Goal: Information Seeking & Learning: Learn about a topic

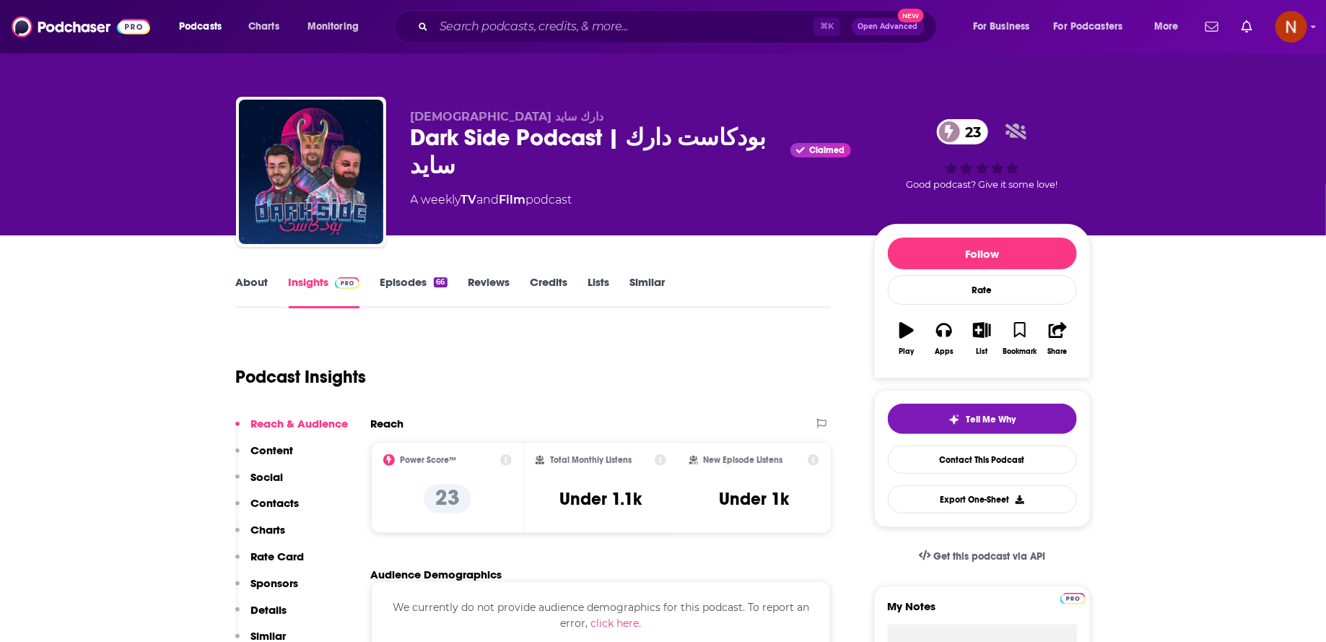
click at [505, 10] on div "⌘ K Open Advanced New" at bounding box center [665, 26] width 543 height 33
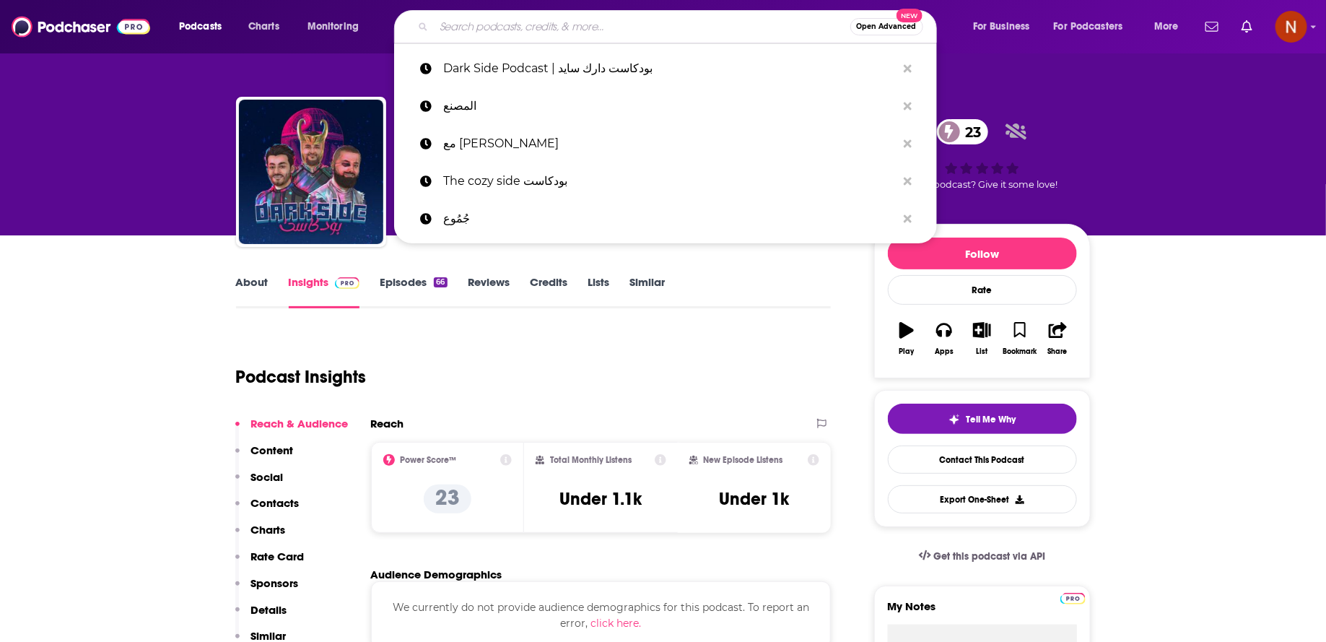
click at [505, 19] on input "Search podcasts, credits, & more..." at bounding box center [642, 26] width 417 height 23
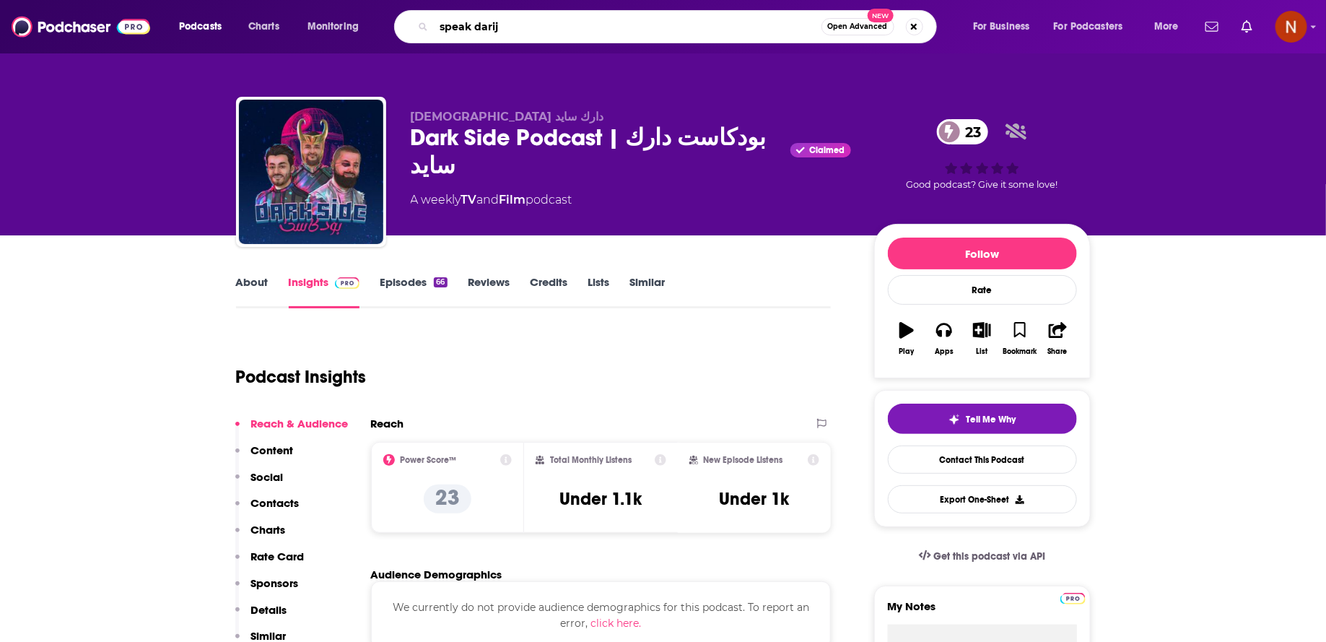
type input "speak darija"
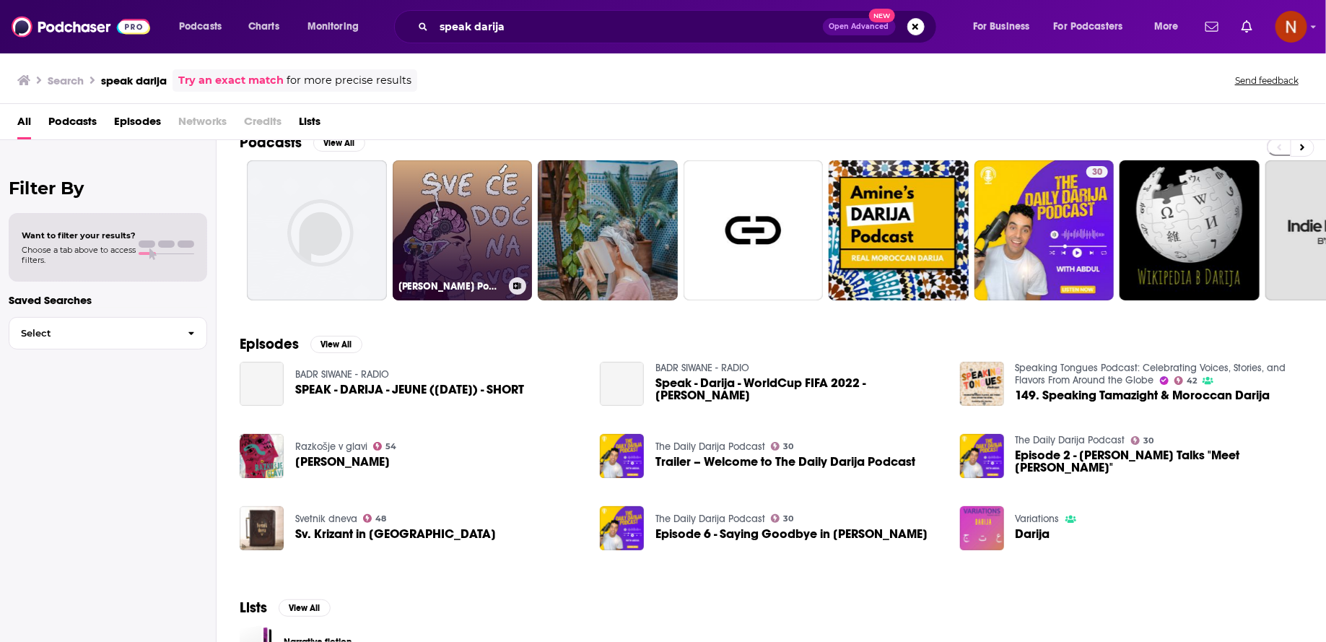
scroll to position [27, 0]
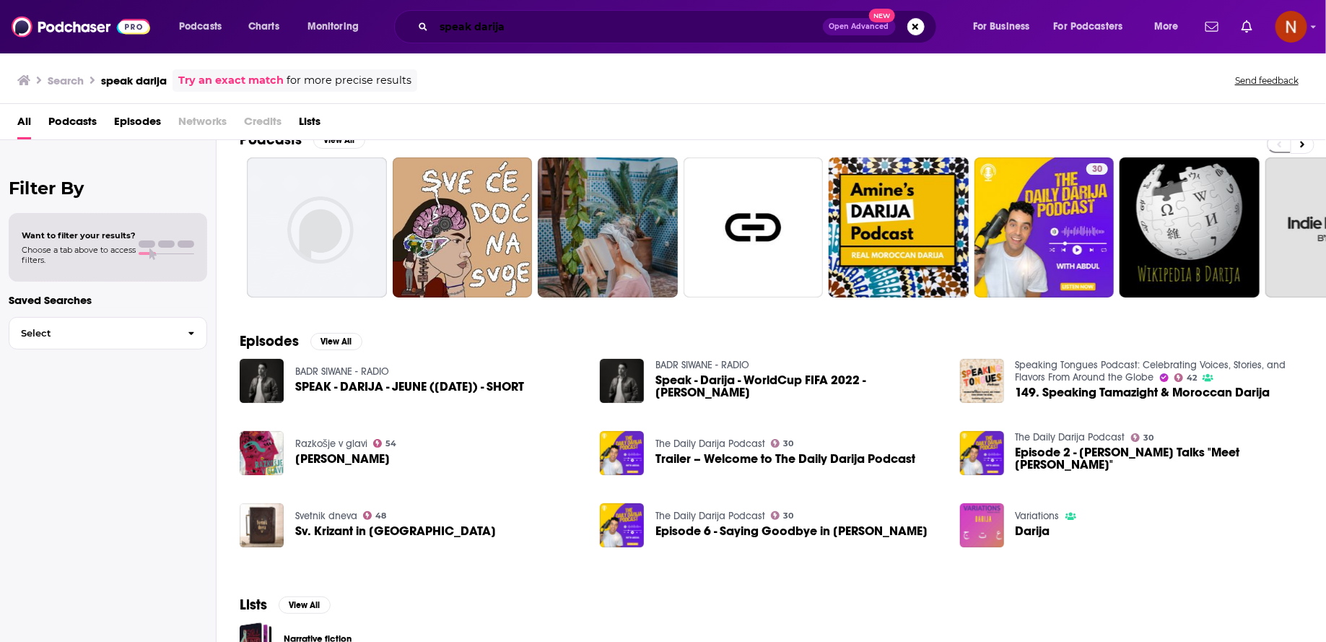
click at [588, 29] on input "speak darija" at bounding box center [628, 26] width 389 height 23
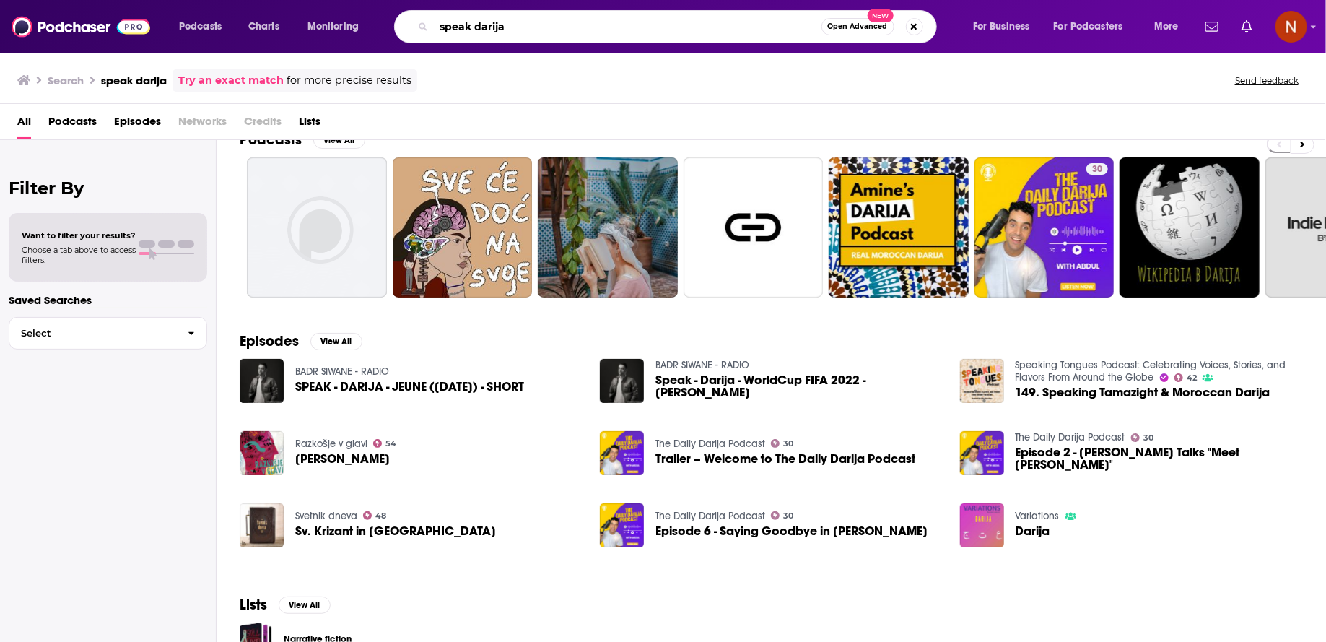
paste input "Learn Moroccan Arabic for Everyday Conversations"
paste input "Search podcasts, credits, & more..."
type input "Learn Moroccan Arabic for Everyday Conversations"
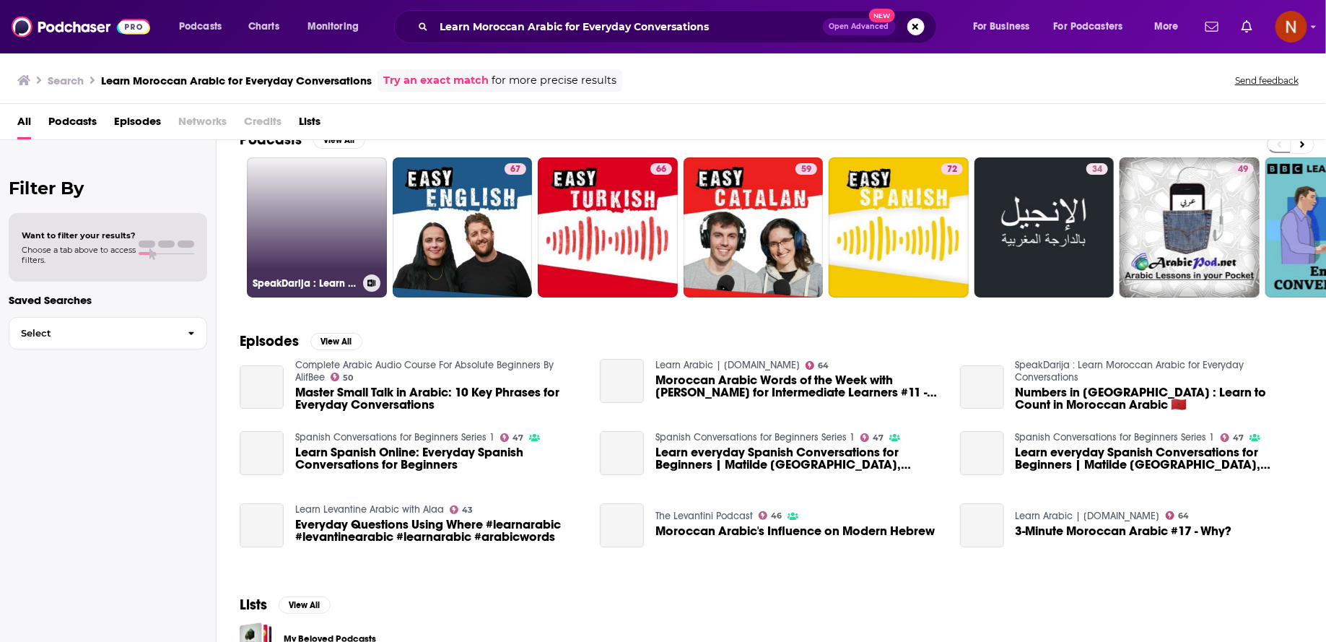
click at [328, 258] on link "SpeakDarija : Learn Moroccan Arabic for Everyday Conversations" at bounding box center [317, 227] width 140 height 140
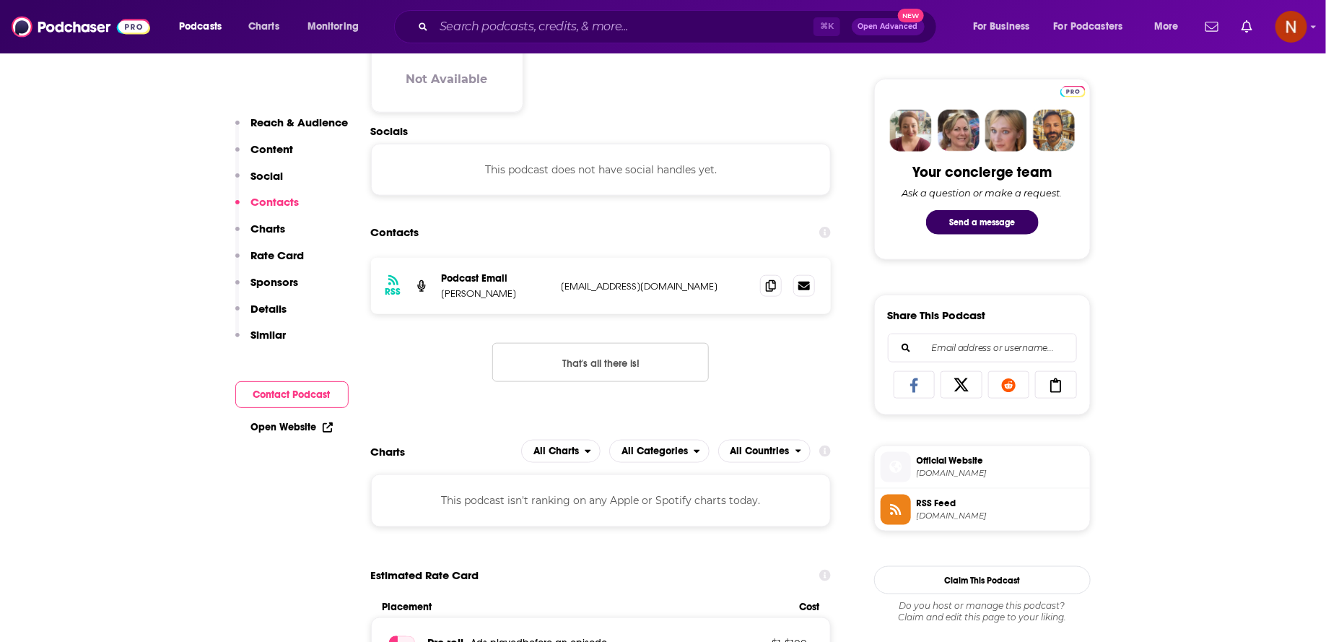
scroll to position [658, 0]
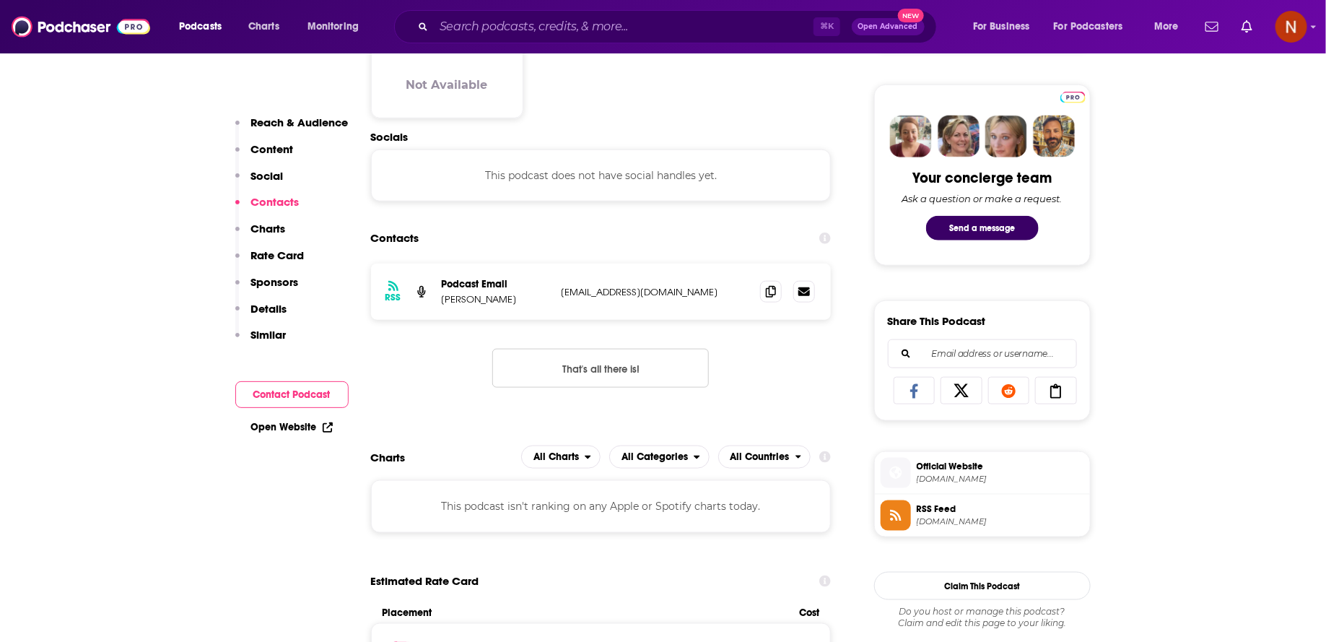
click at [967, 521] on span "RSS Feed [DOMAIN_NAME]" at bounding box center [997, 514] width 173 height 29
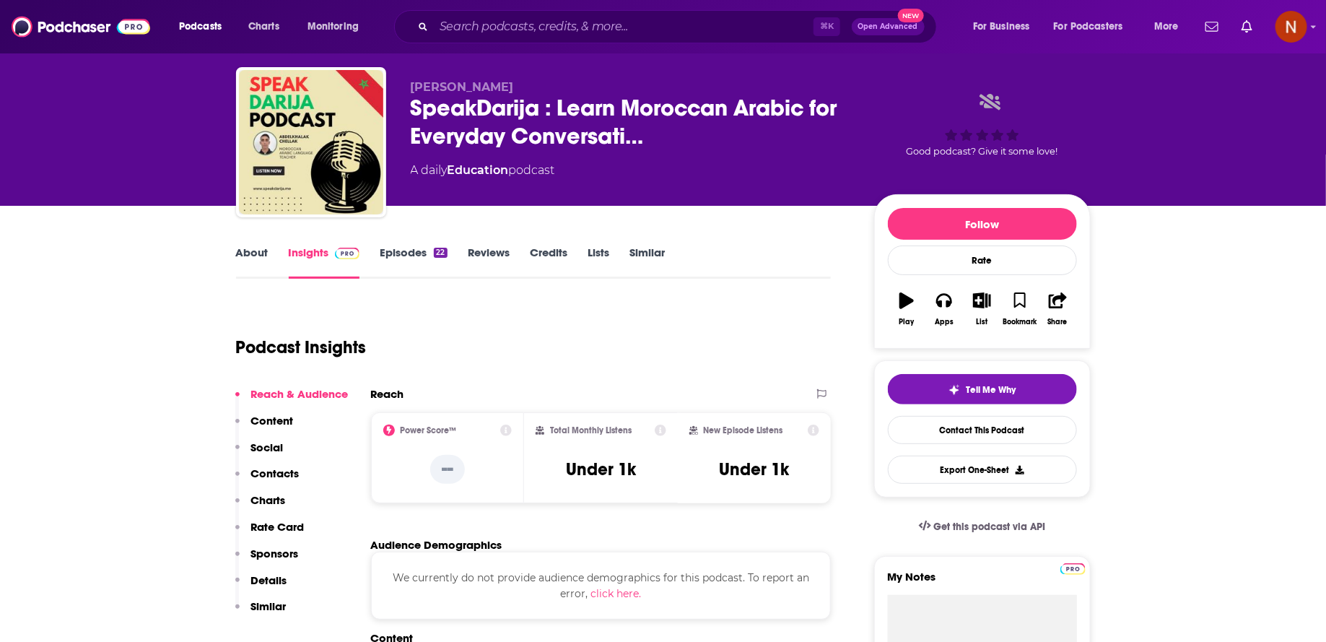
scroll to position [22, 0]
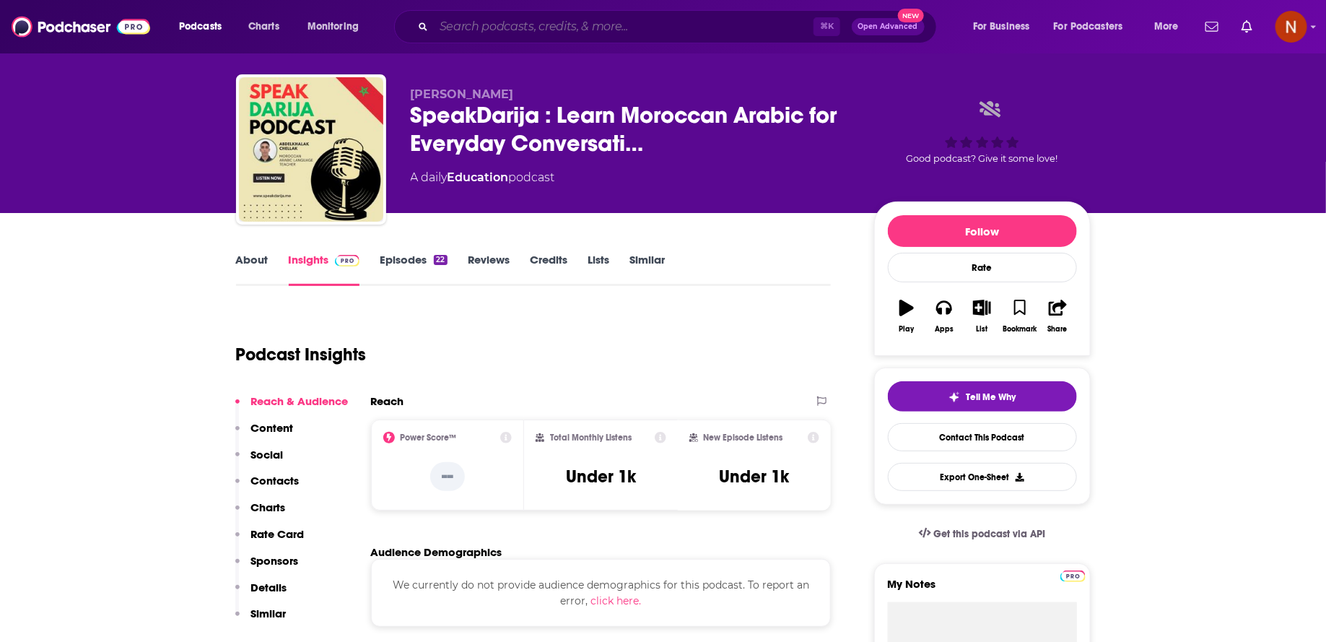
click at [577, 26] on input "Search podcasts, credits, & more..." at bounding box center [624, 26] width 380 height 23
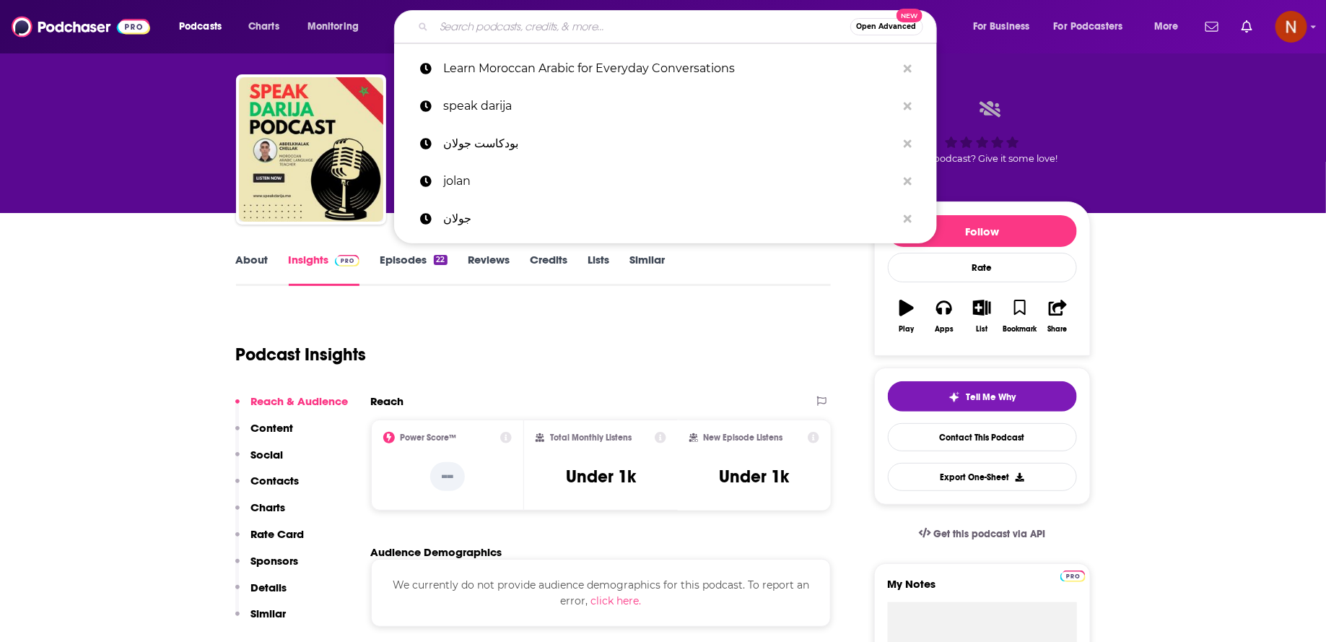
paste input "A3det Cinema - قعدة سينما"
type input "A3det Cinema - قعدة سينما"
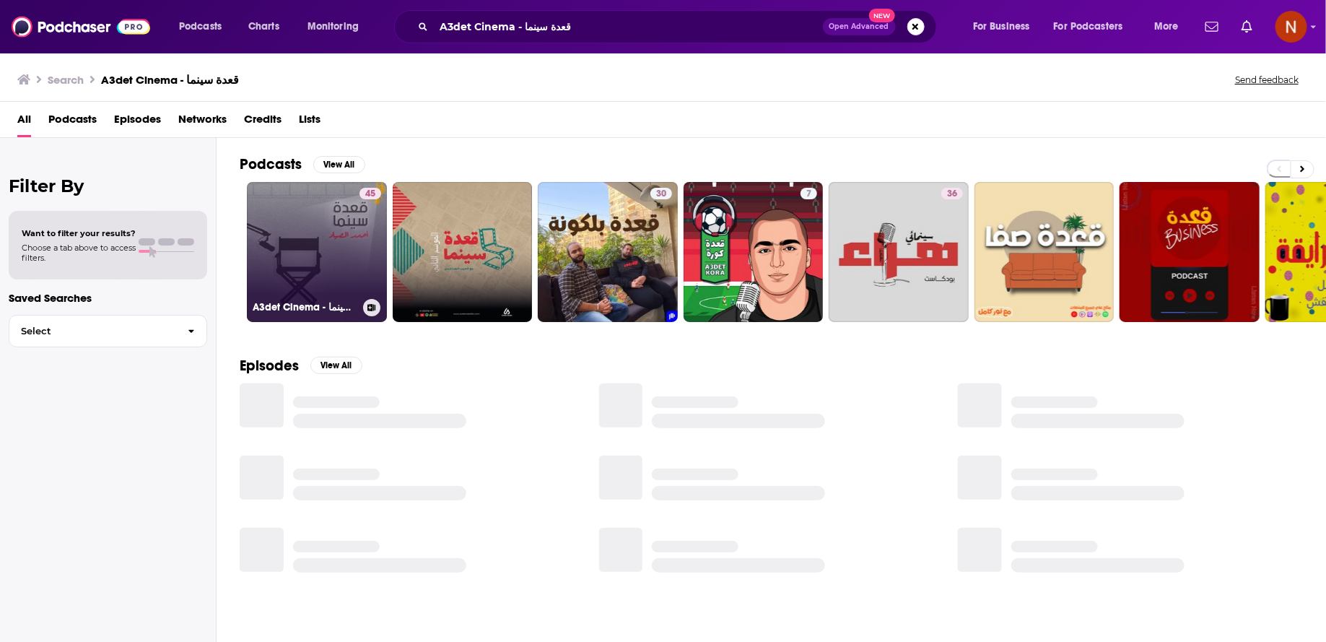
click at [342, 260] on link "45 A3det Cinema - قعدة سينما" at bounding box center [317, 252] width 140 height 140
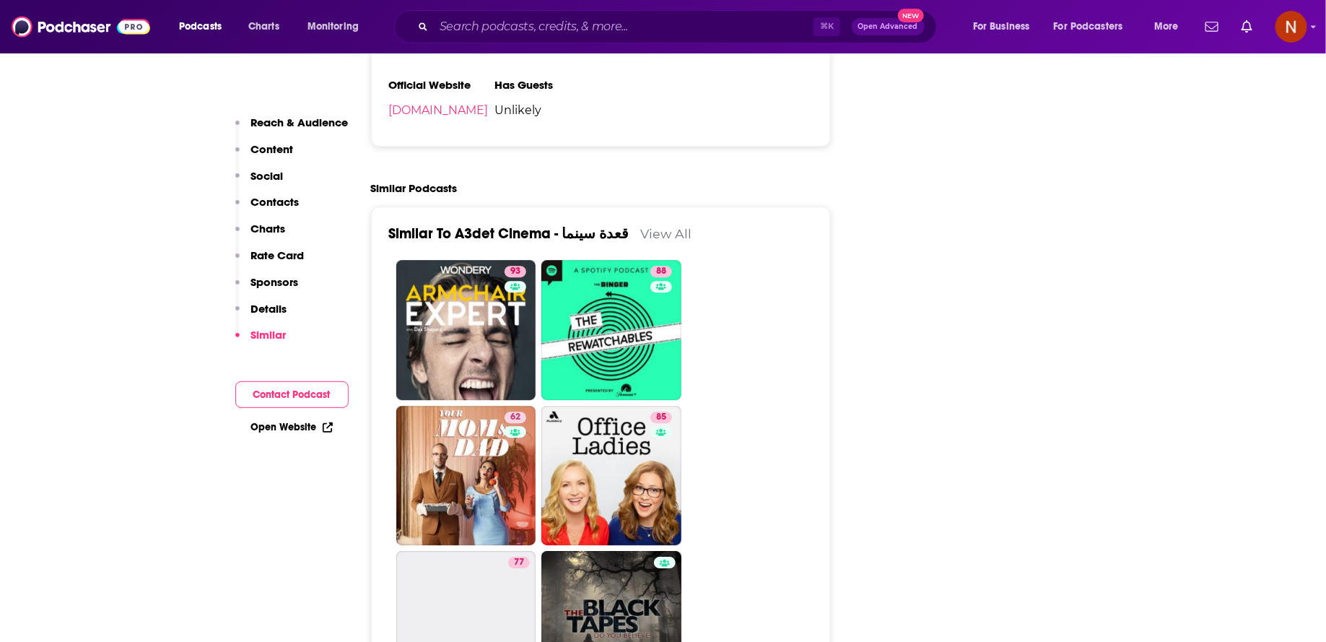
scroll to position [1862, 0]
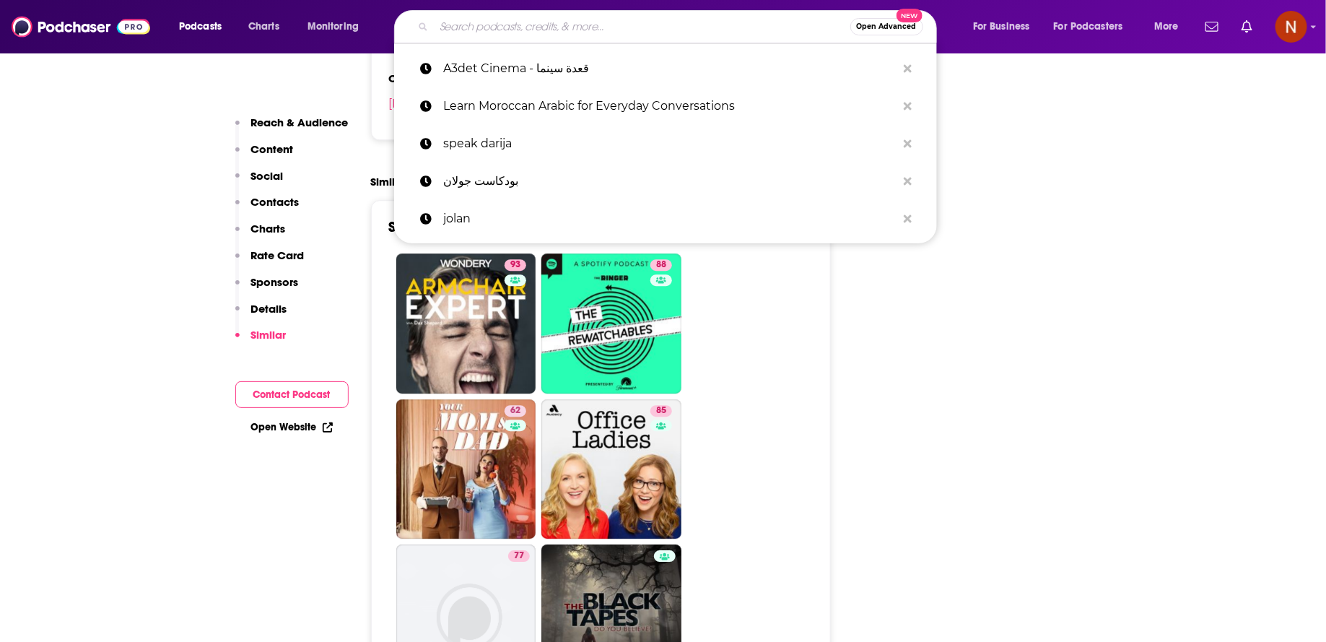
click at [554, 35] on input "Search podcasts, credits, & more..." at bounding box center [642, 26] width 417 height 23
paste input "فنجان قهوة مع قادر"
type input "فنجان قهوة مع قادر"
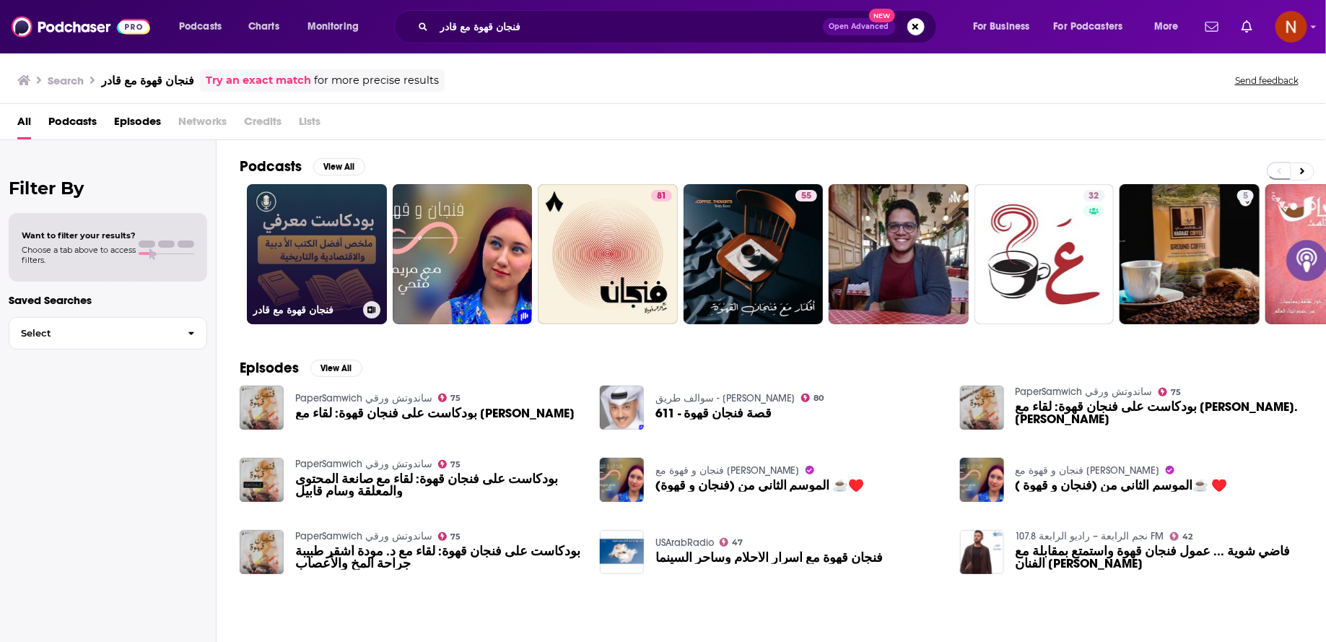
click at [354, 268] on link "فنجان قهوة مع قادر" at bounding box center [317, 254] width 140 height 140
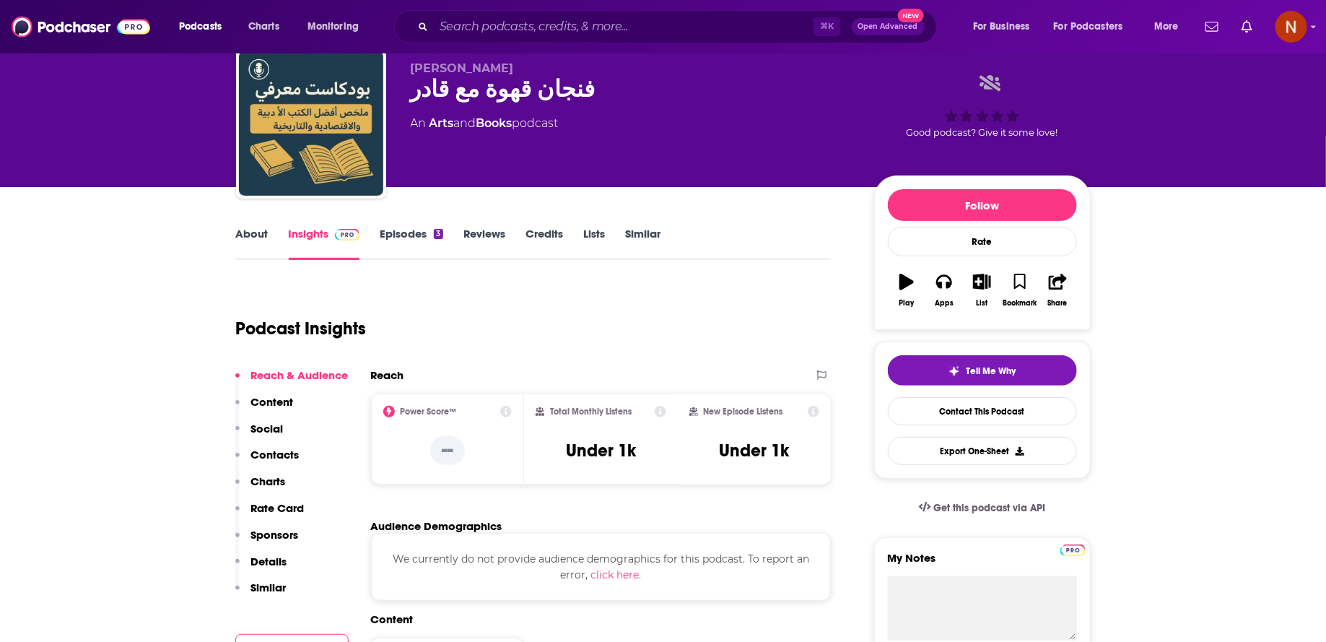
scroll to position [40, 0]
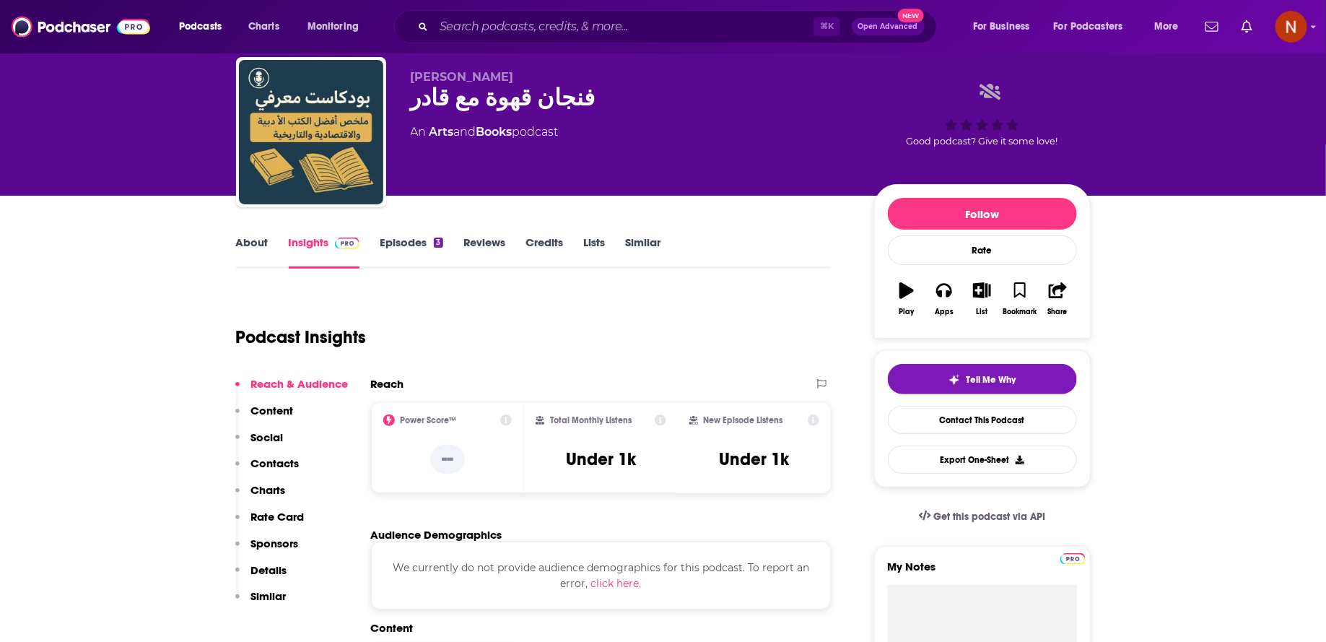
click at [400, 235] on link "Episodes 3" at bounding box center [411, 251] width 63 height 33
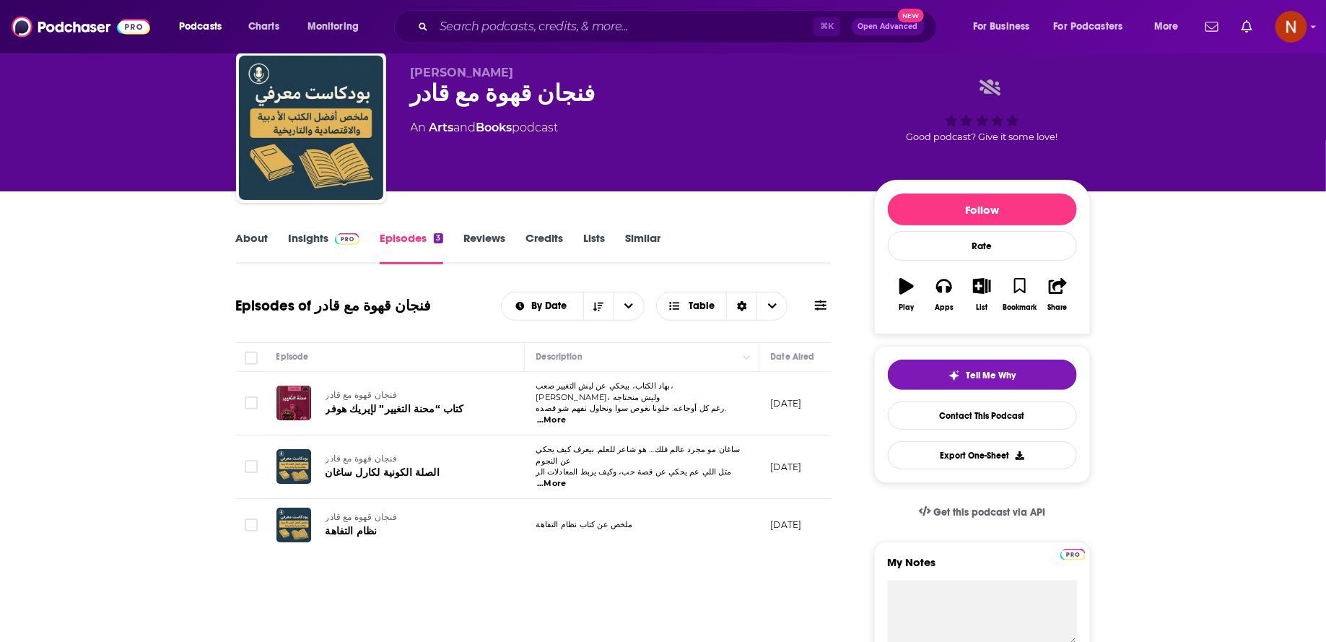
click at [325, 237] on link "Insights" at bounding box center [324, 247] width 71 height 33
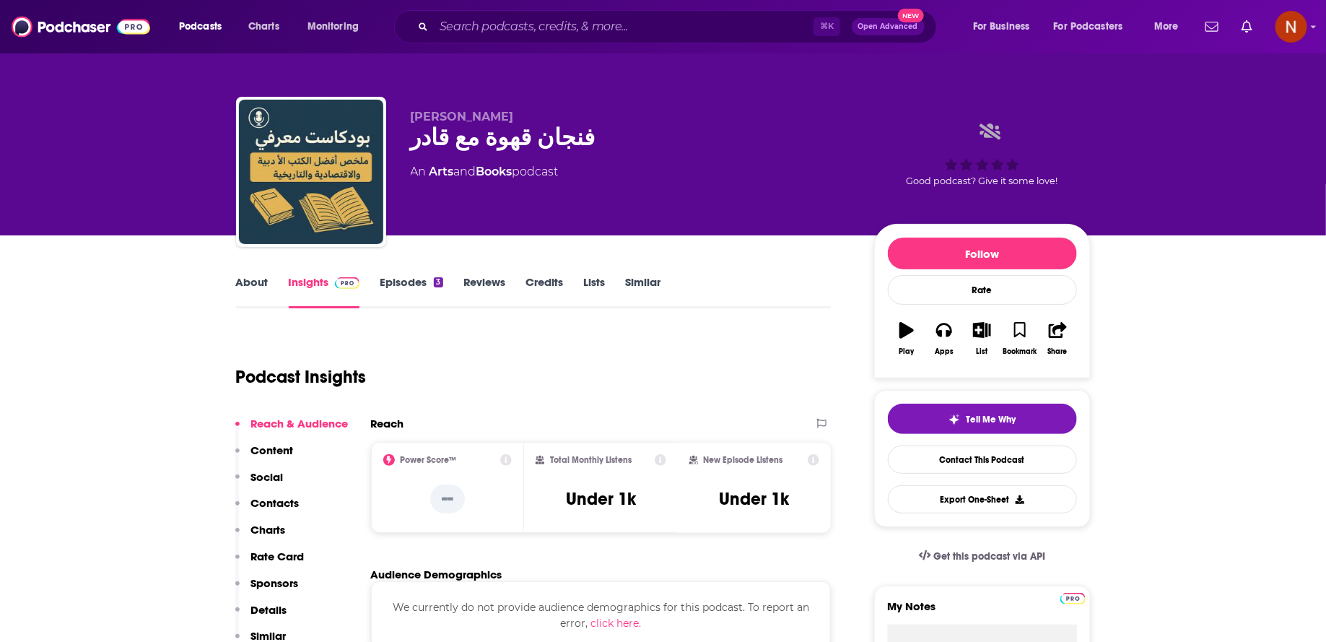
click at [256, 276] on link "About" at bounding box center [252, 291] width 32 height 33
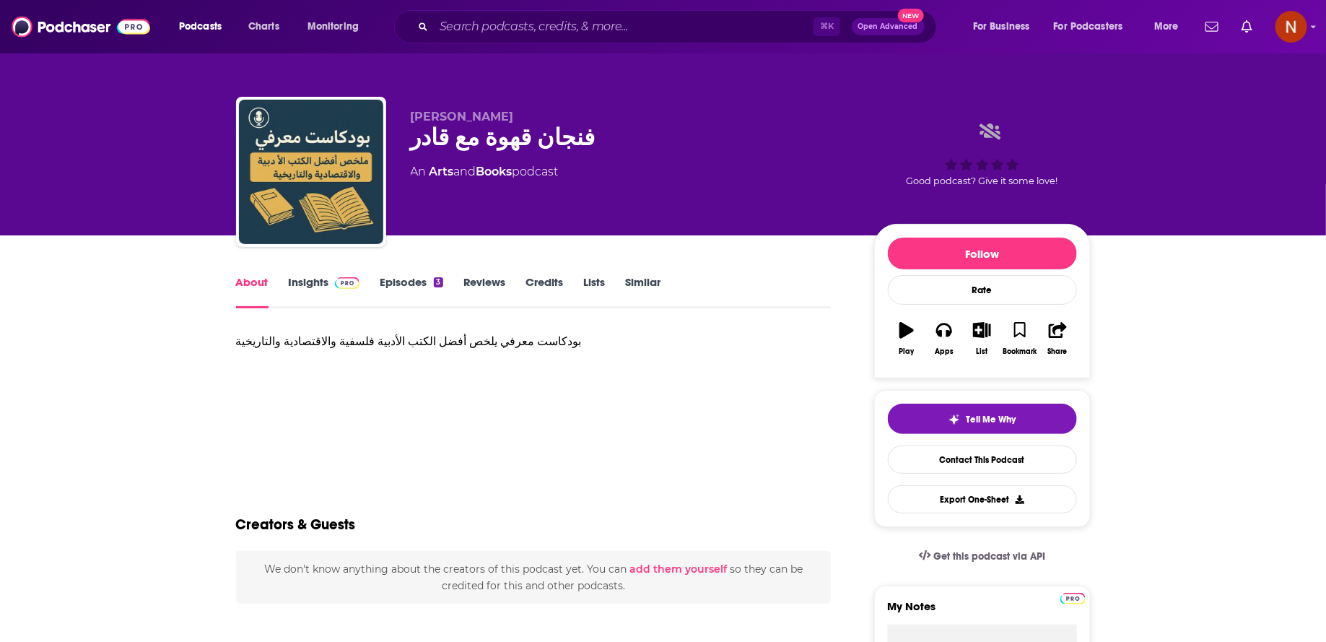
click at [289, 282] on link "Insights" at bounding box center [324, 291] width 71 height 33
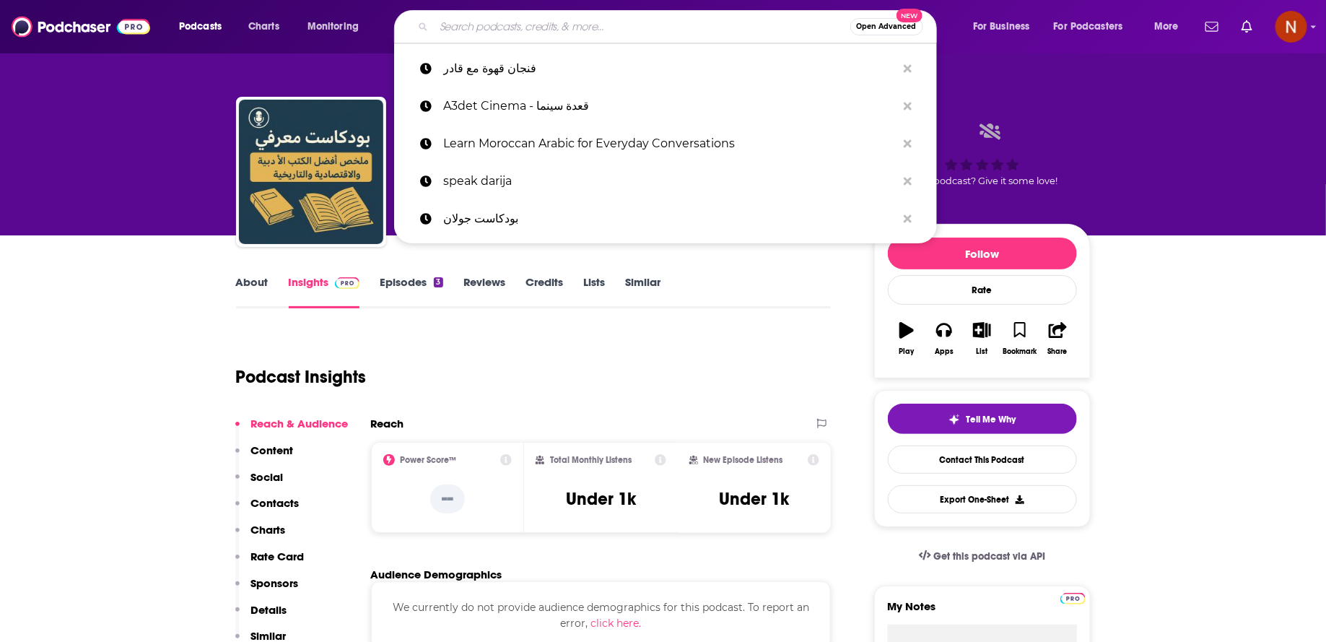
click at [494, 30] on input "Search podcasts, credits, & more..." at bounding box center [642, 26] width 417 height 23
click at [509, 100] on p "A3det Cinema - قعدة سينما" at bounding box center [669, 106] width 453 height 38
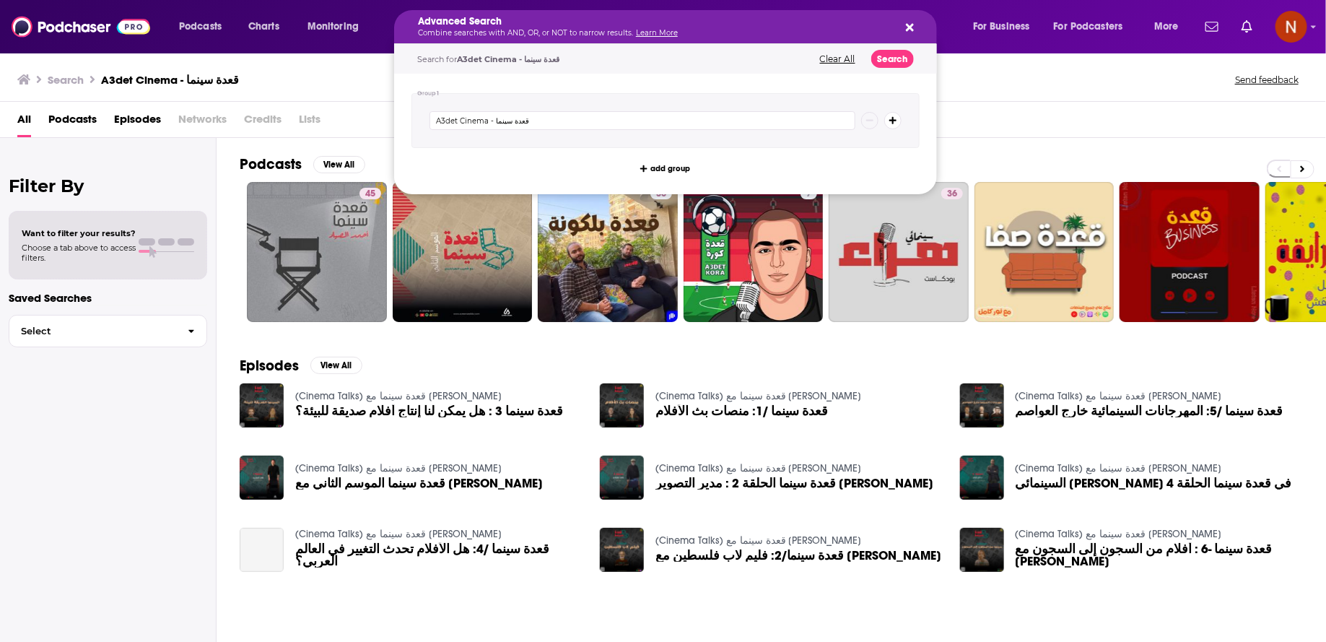
click at [915, 27] on div "Advanced Search Combine searches with AND, OR, or NOT to narrow results. Learn …" at bounding box center [665, 26] width 543 height 33
click at [914, 25] on div "Advanced Search Combine searches with AND, OR, or NOT to narrow results. Learn …" at bounding box center [665, 26] width 543 height 33
click at [912, 27] on icon "Search podcasts, credits, & more..." at bounding box center [910, 28] width 8 height 12
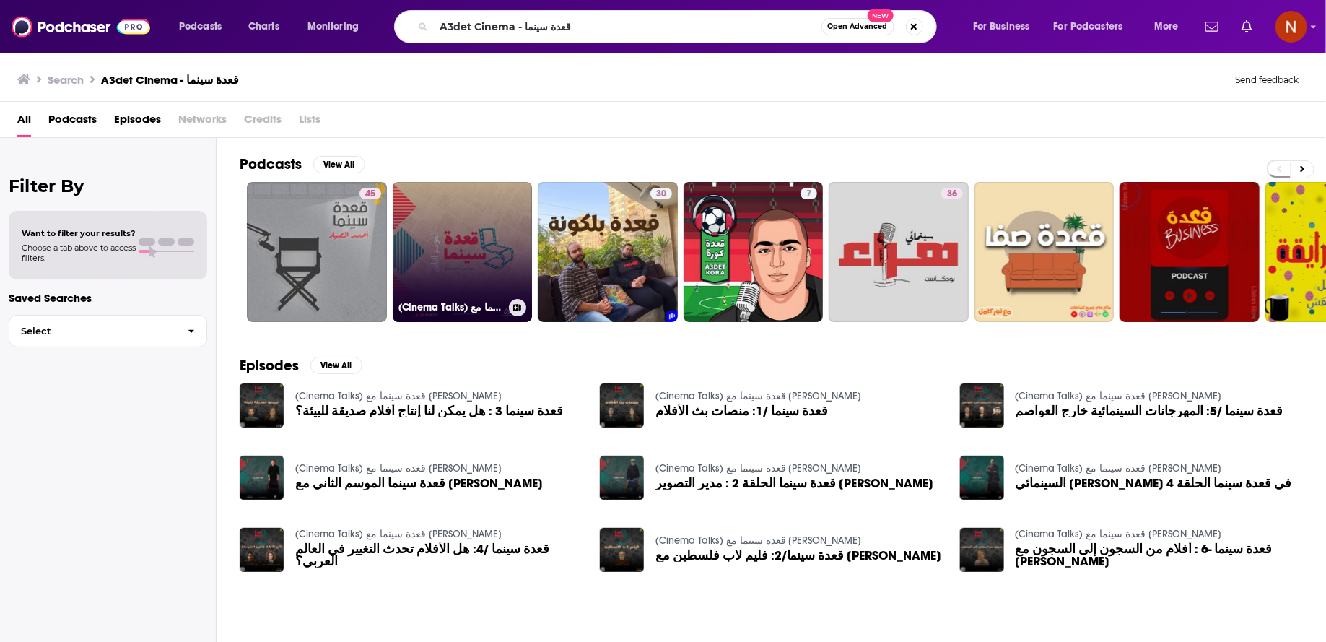
click at [450, 266] on link "(Cinema Talks) قعدة سينما مع [PERSON_NAME]" at bounding box center [463, 252] width 140 height 140
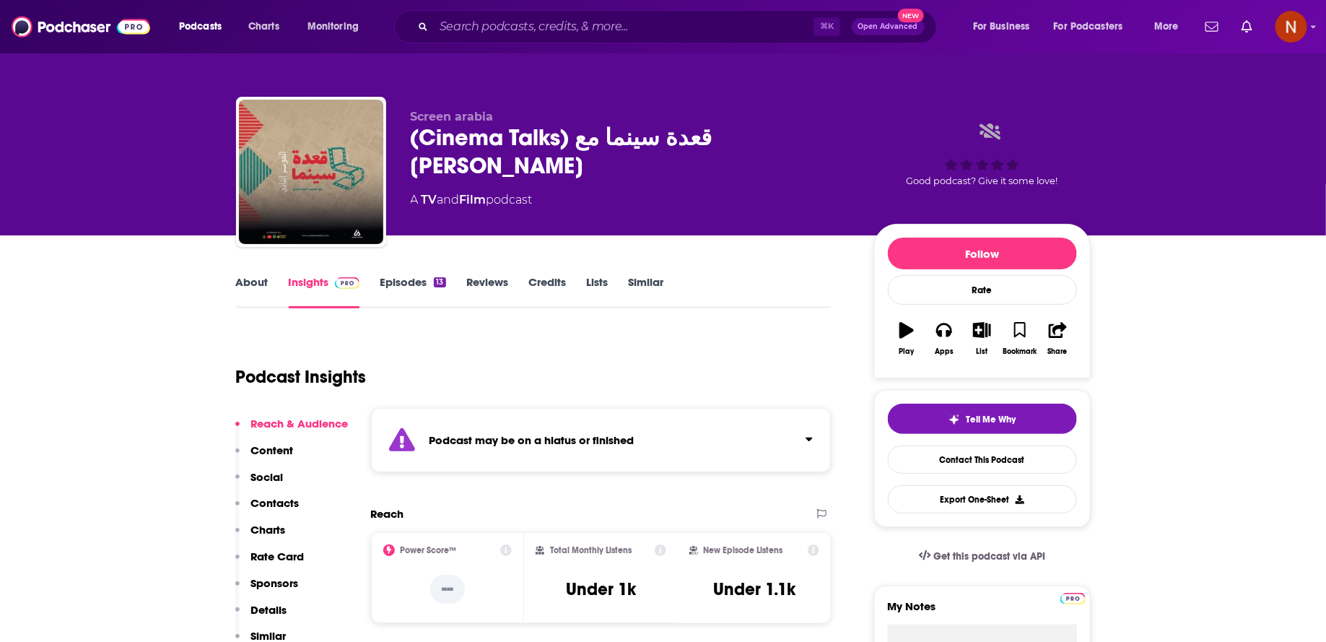
click at [515, 440] on strong "Podcast may be on a hiatus or finished" at bounding box center [532, 440] width 205 height 14
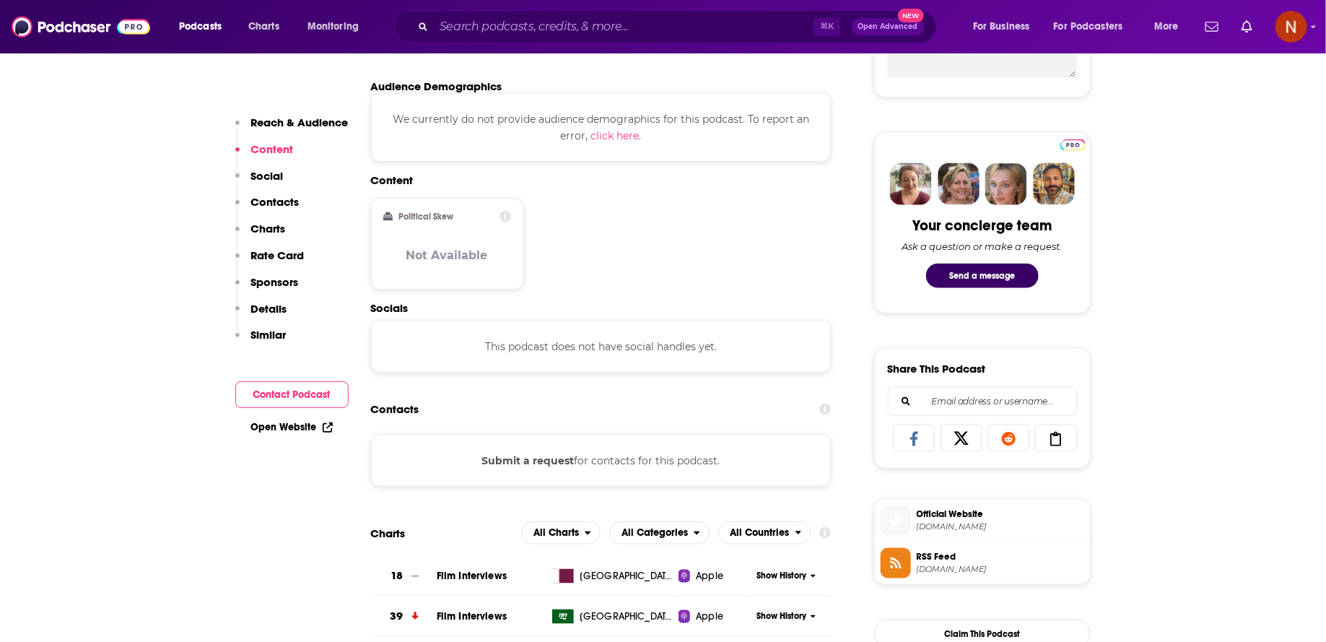
scroll to position [695, 0]
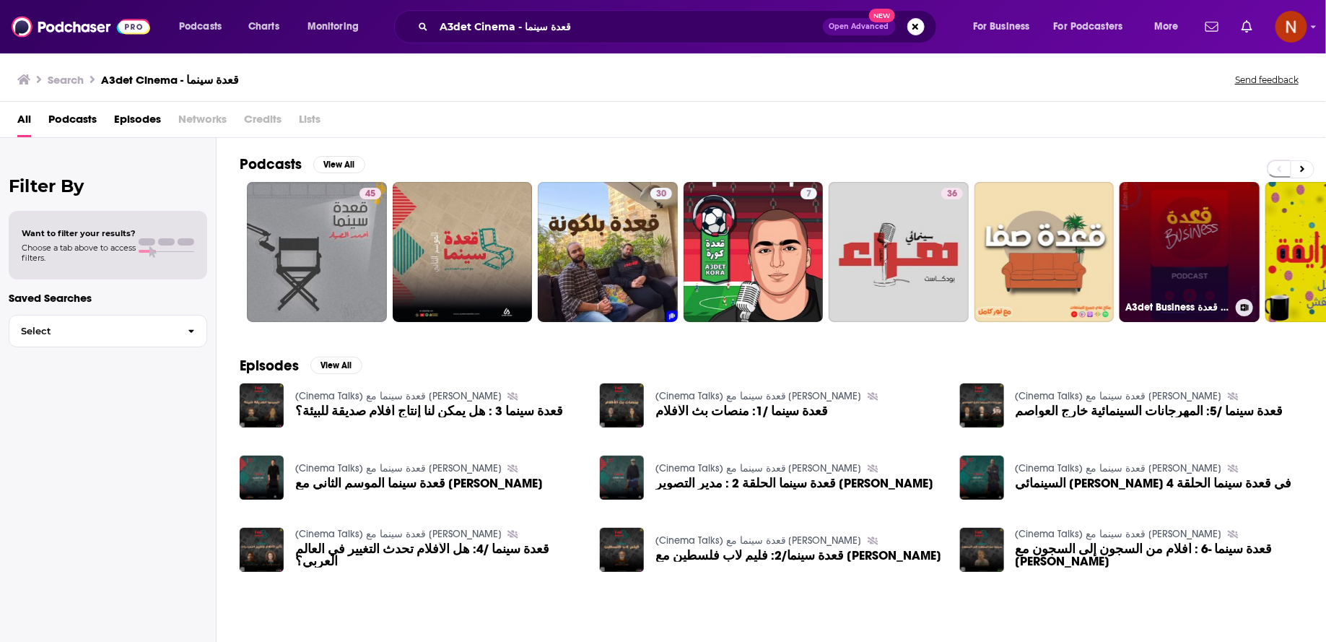
click at [1164, 220] on link "A3det Business قعدة |PODCAST" at bounding box center [1190, 252] width 140 height 140
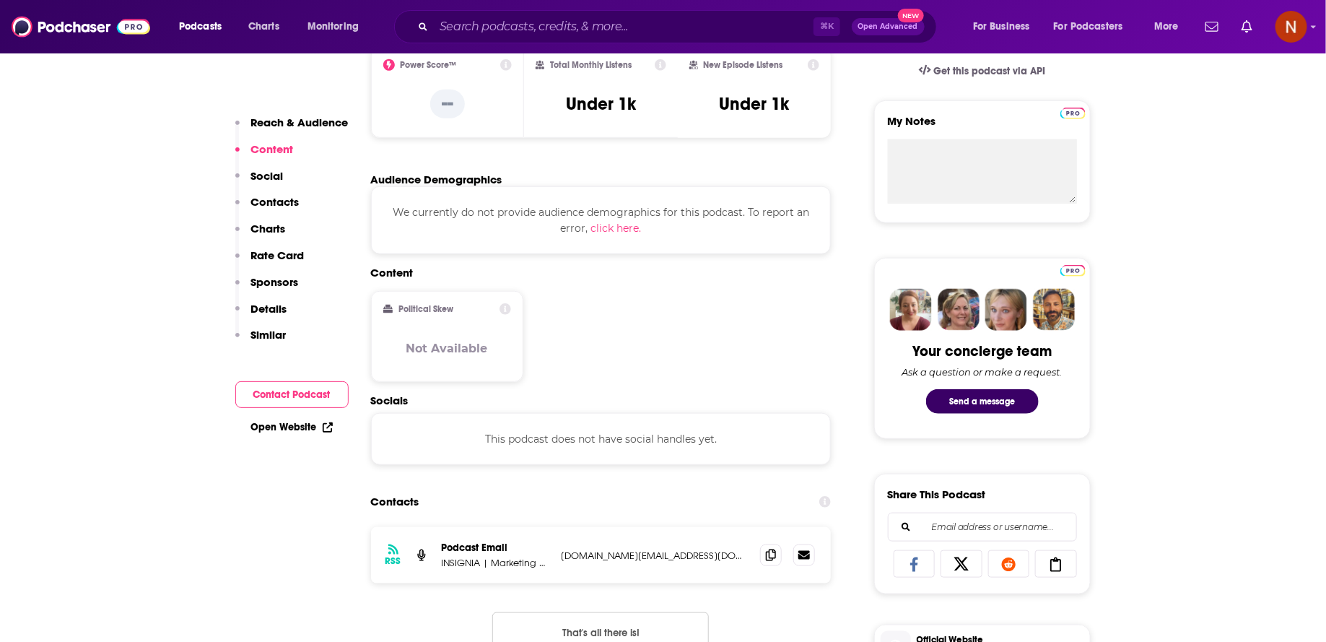
scroll to position [225, 0]
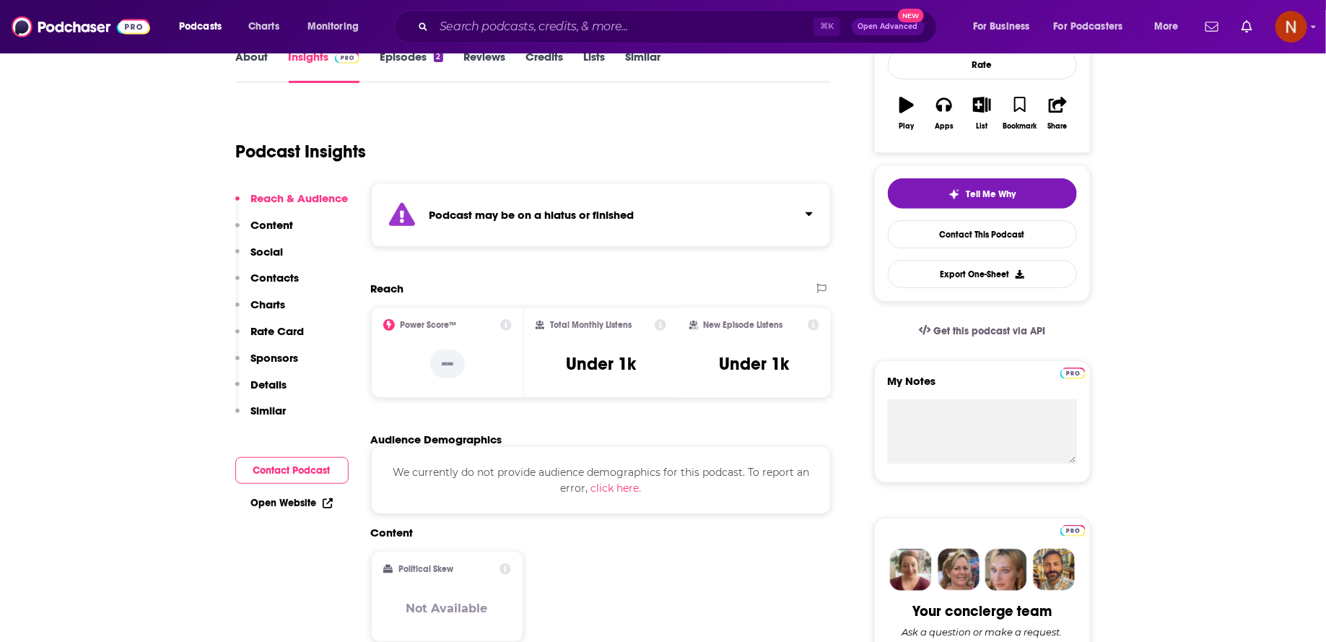
click at [655, 208] on div "Podcast may be on a hiatus or finished" at bounding box center [601, 215] width 461 height 64
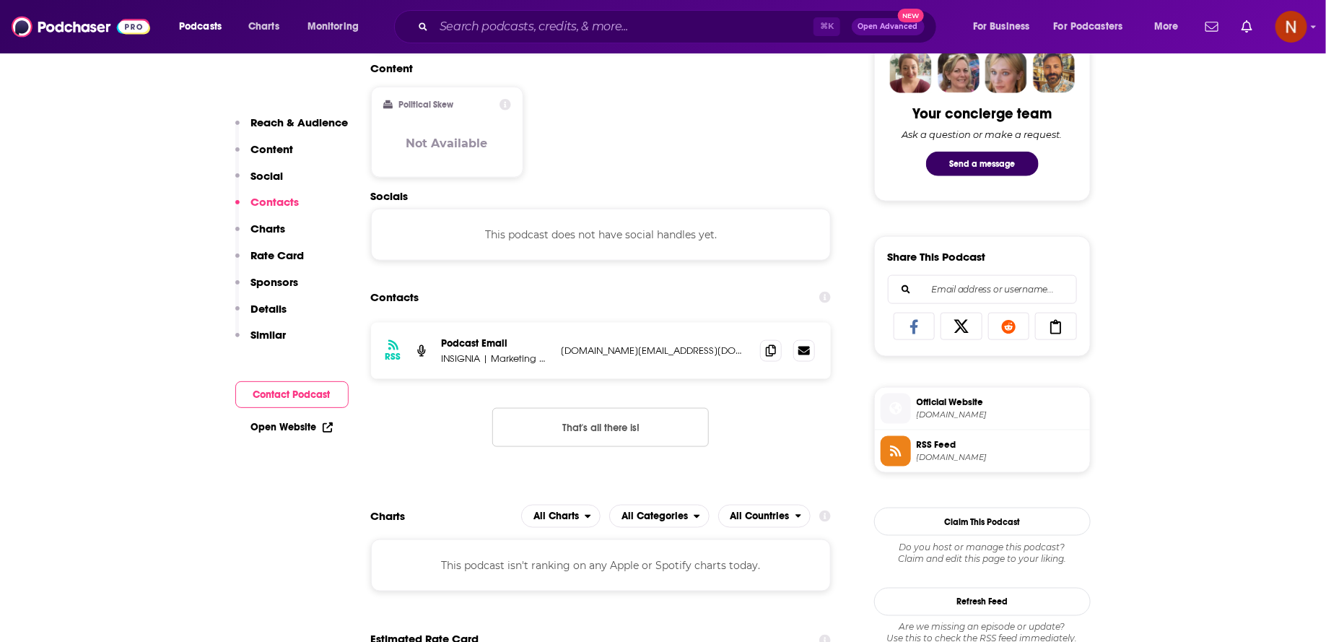
scroll to position [726, 0]
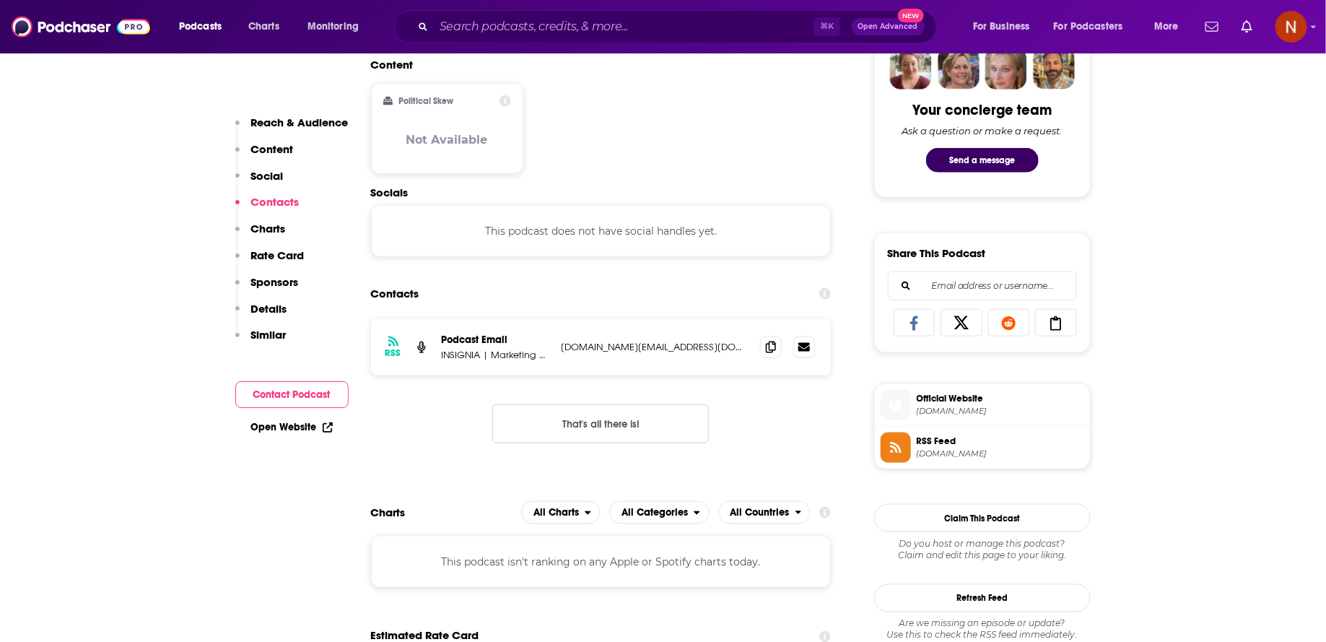
click at [596, 341] on p "[DOMAIN_NAME][EMAIL_ADDRESS][DOMAIN_NAME]" at bounding box center [656, 347] width 188 height 12
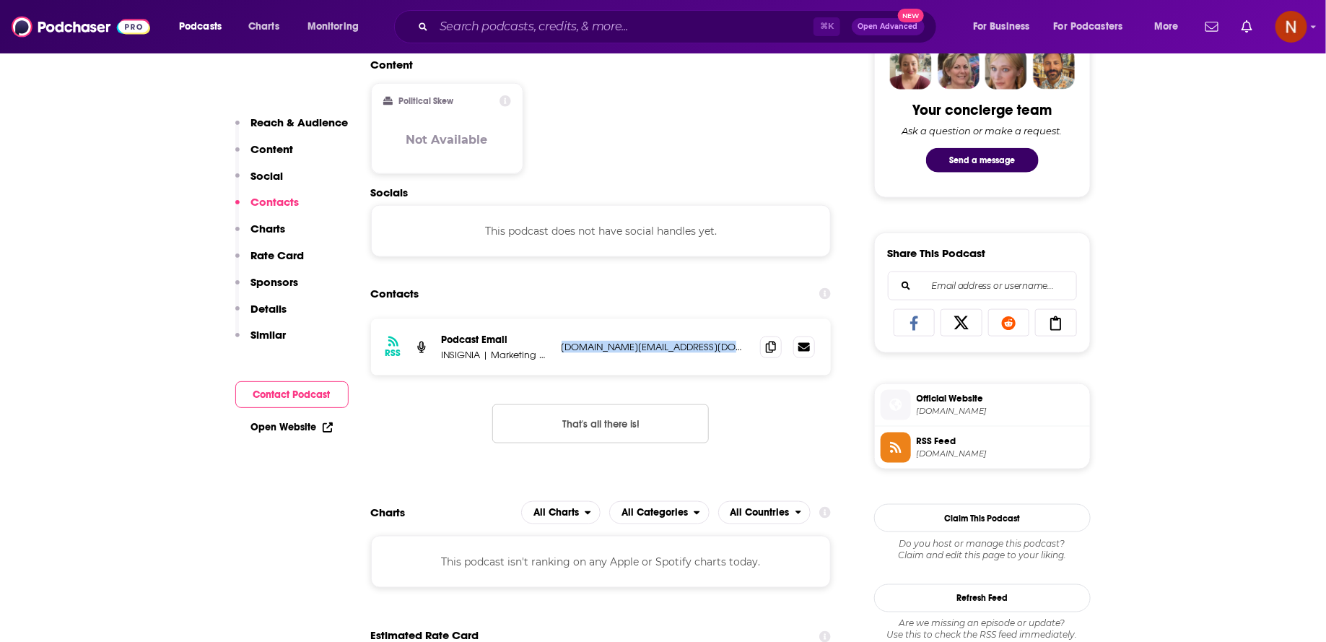
click at [917, 449] on span "[DOMAIN_NAME]" at bounding box center [1000, 453] width 167 height 11
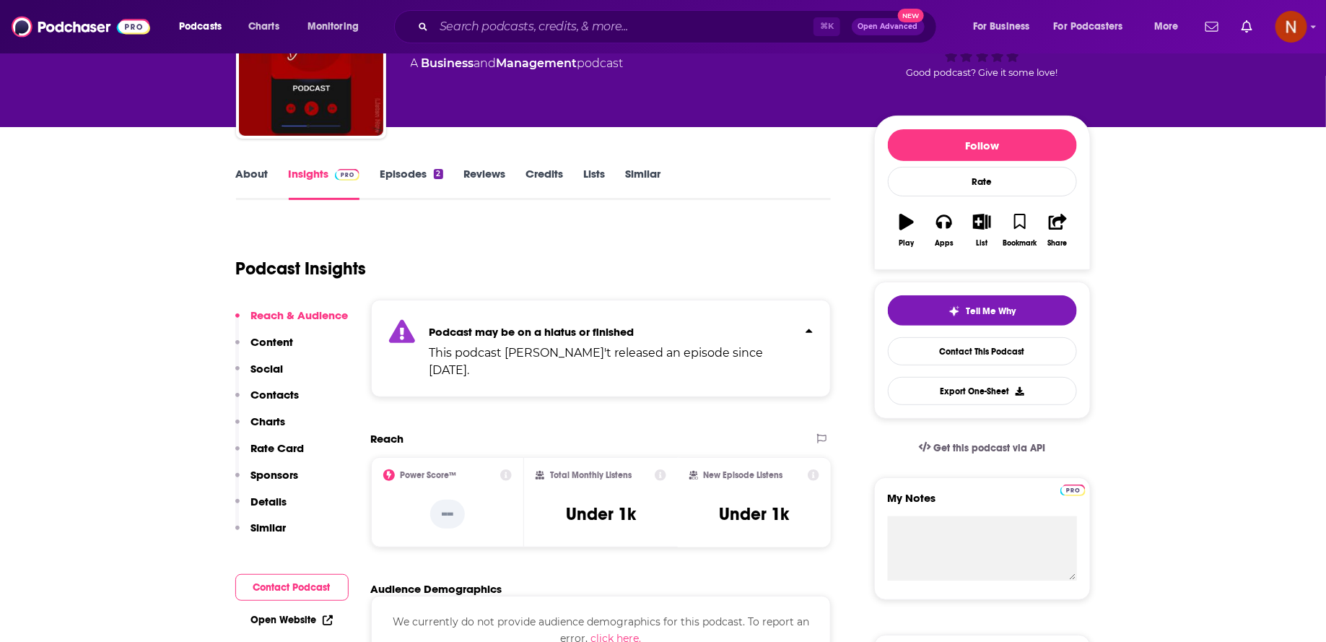
scroll to position [0, 0]
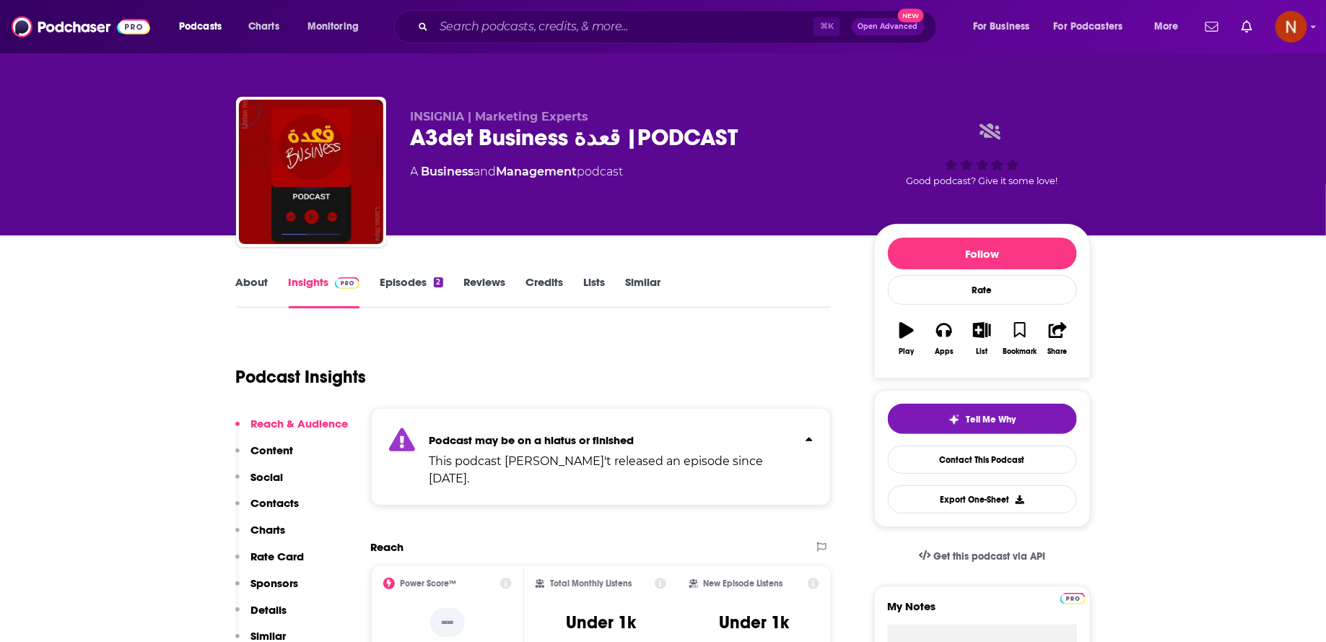
click at [553, 144] on div "A3det Business قعدة |PODCAST" at bounding box center [631, 137] width 440 height 28
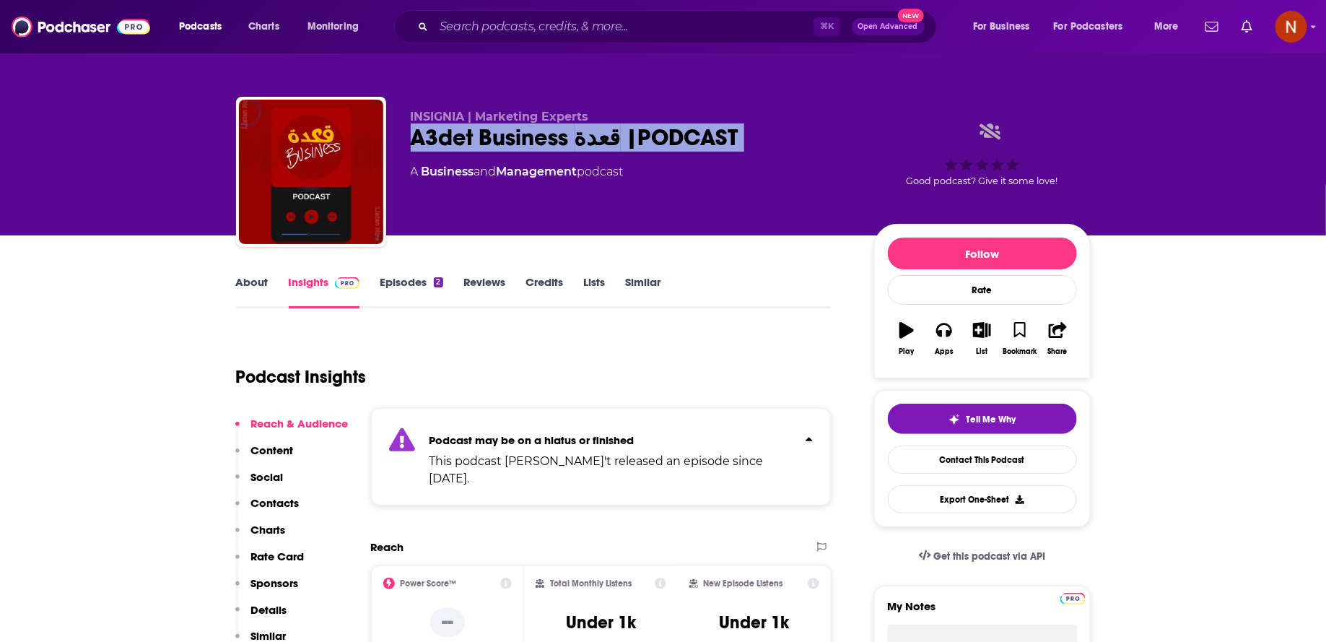
click at [553, 144] on div "A3det Business قعدة |PODCAST" at bounding box center [631, 137] width 440 height 28
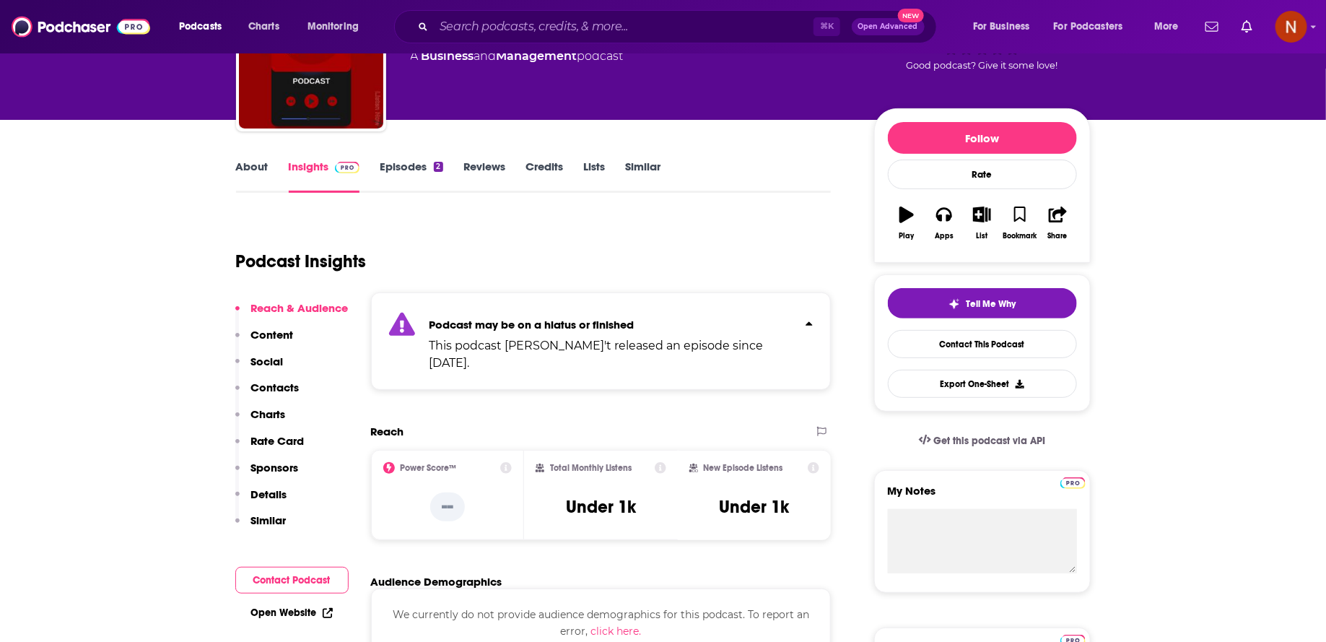
scroll to position [105, 0]
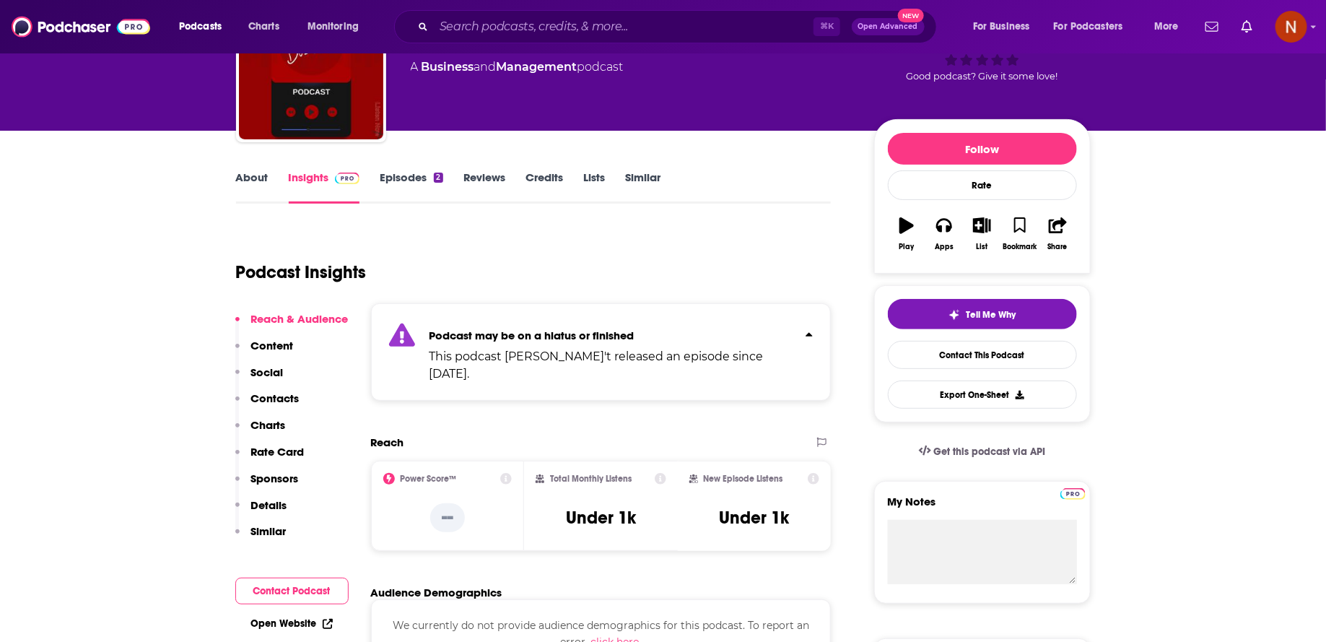
click at [416, 180] on link "Episodes 2" at bounding box center [411, 186] width 63 height 33
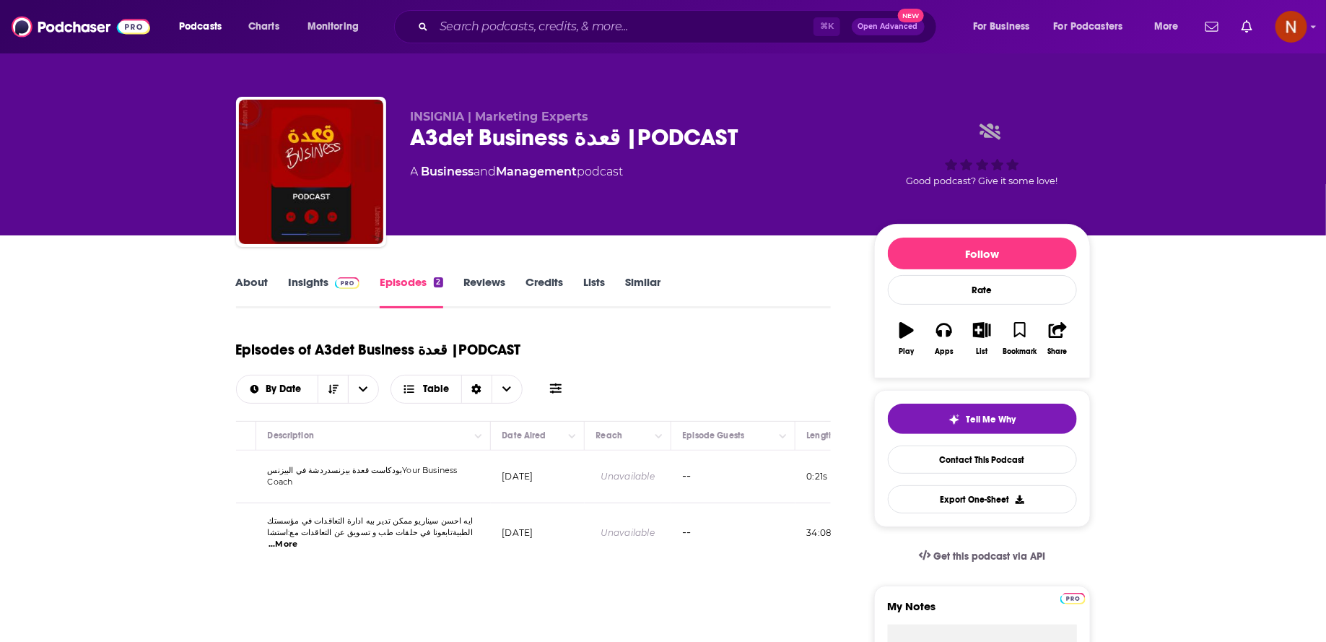
scroll to position [0, 283]
